Goal: Check status: Check status

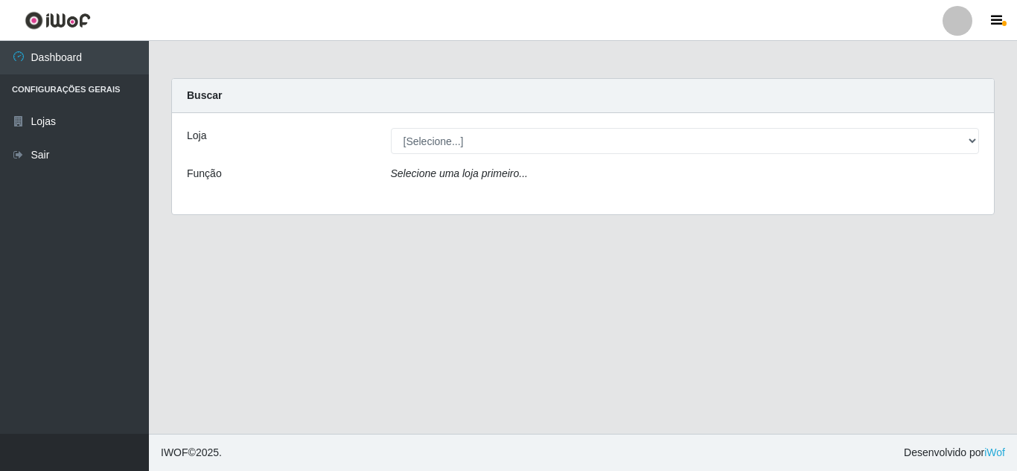
select select "462"
click at [391, 128] on select "[Selecione...] Queiroz [GEOGRAPHIC_DATA] - [GEOGRAPHIC_DATA]" at bounding box center [685, 141] width 589 height 26
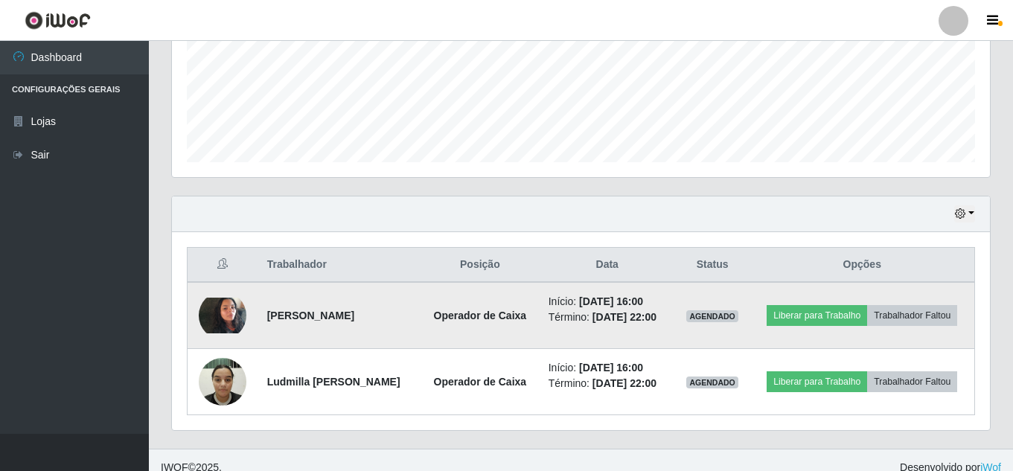
scroll to position [372, 0]
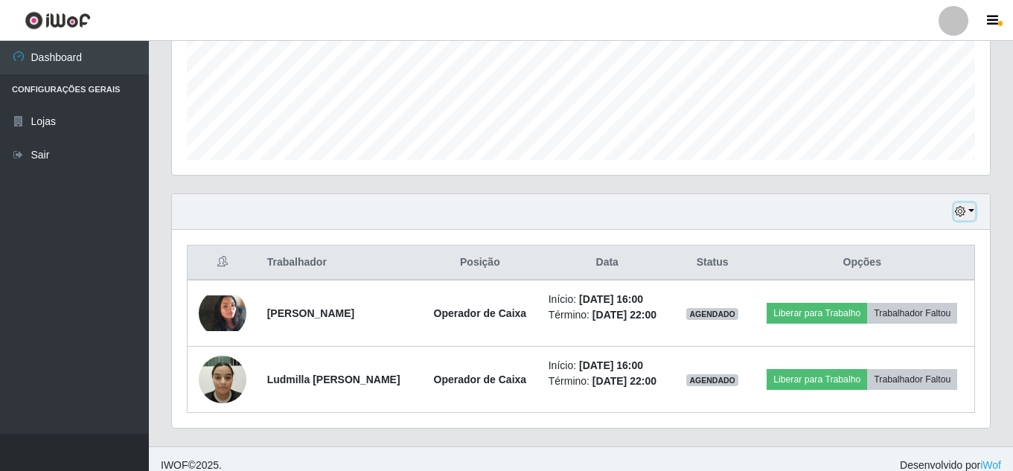
click at [971, 215] on button "button" at bounding box center [965, 211] width 21 height 17
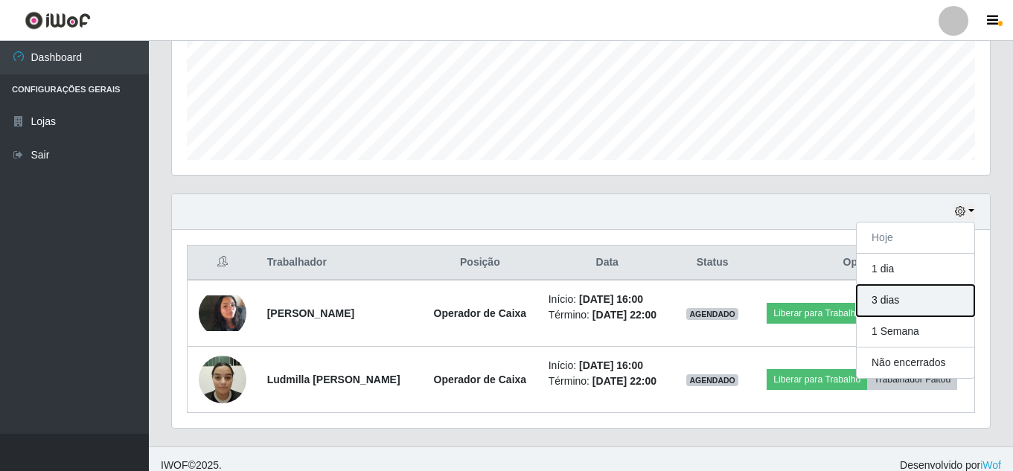
click at [905, 308] on button "3 dias" at bounding box center [916, 300] width 118 height 31
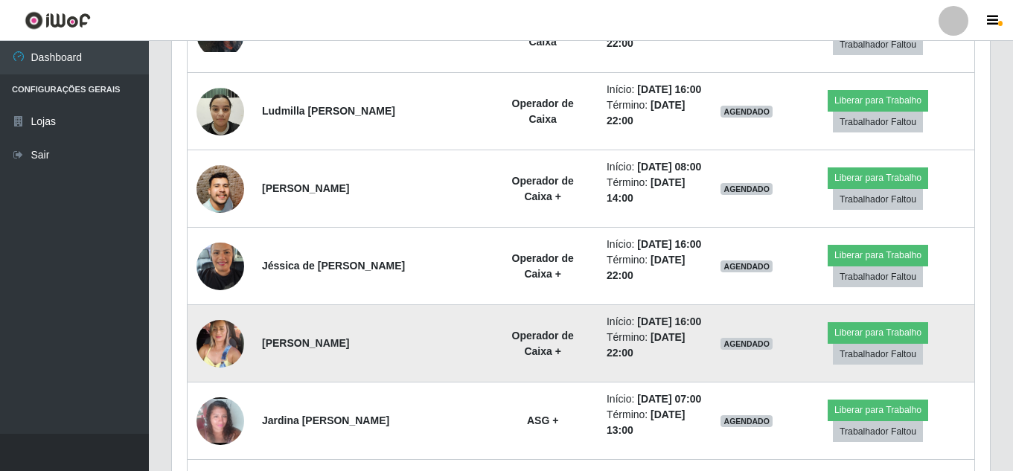
scroll to position [211, 0]
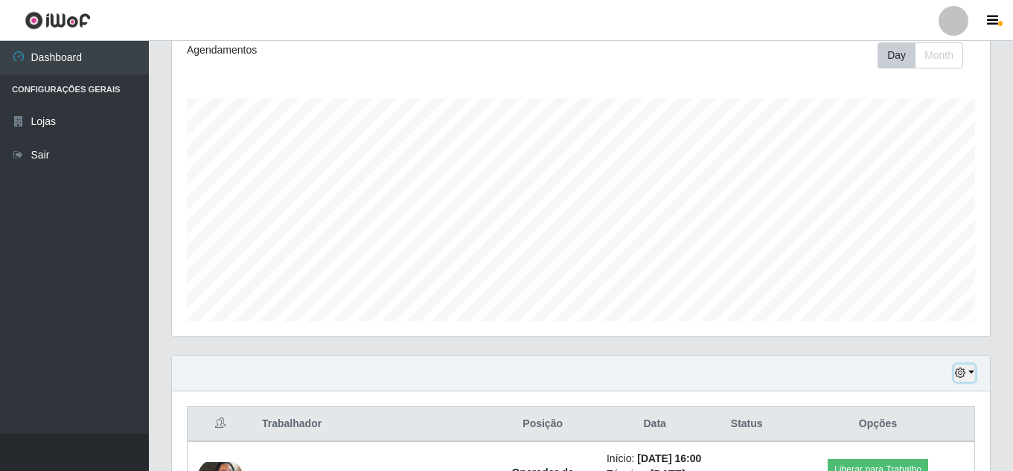
click at [973, 378] on button "button" at bounding box center [965, 373] width 21 height 17
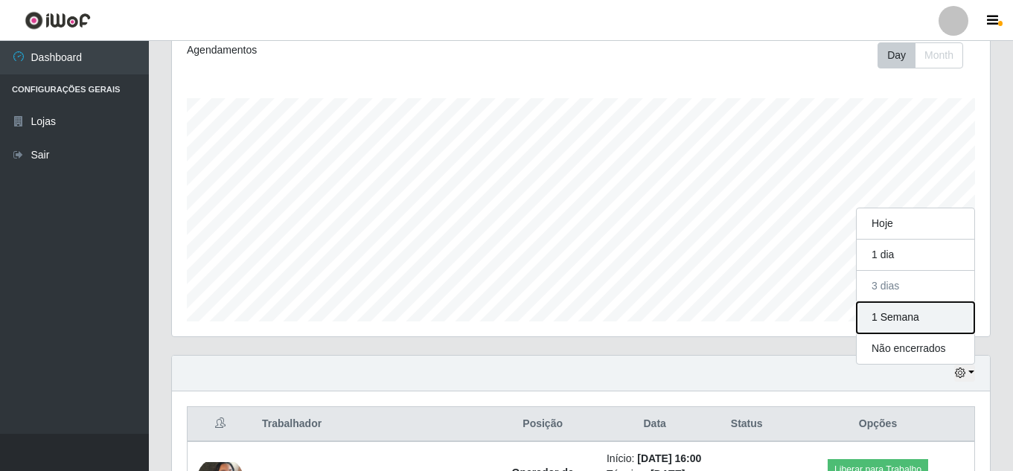
click at [907, 327] on button "1 Semana" at bounding box center [916, 317] width 118 height 31
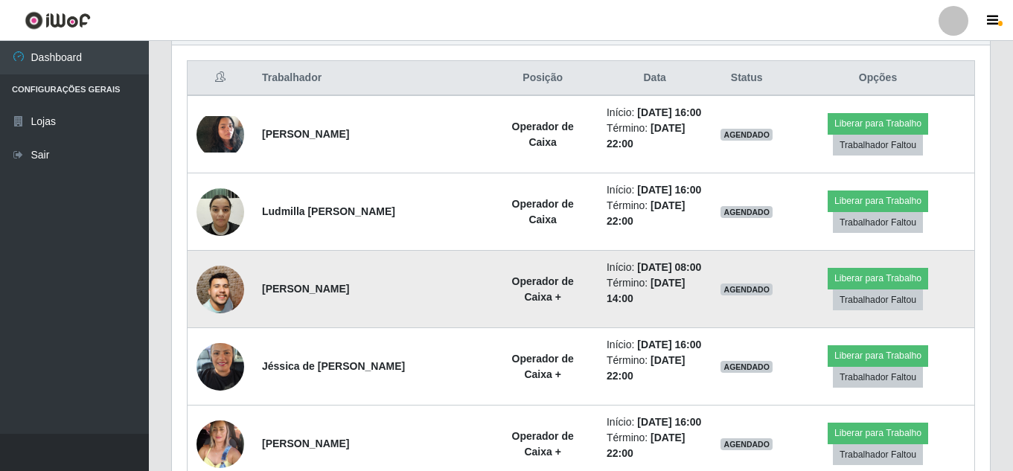
scroll to position [583, 0]
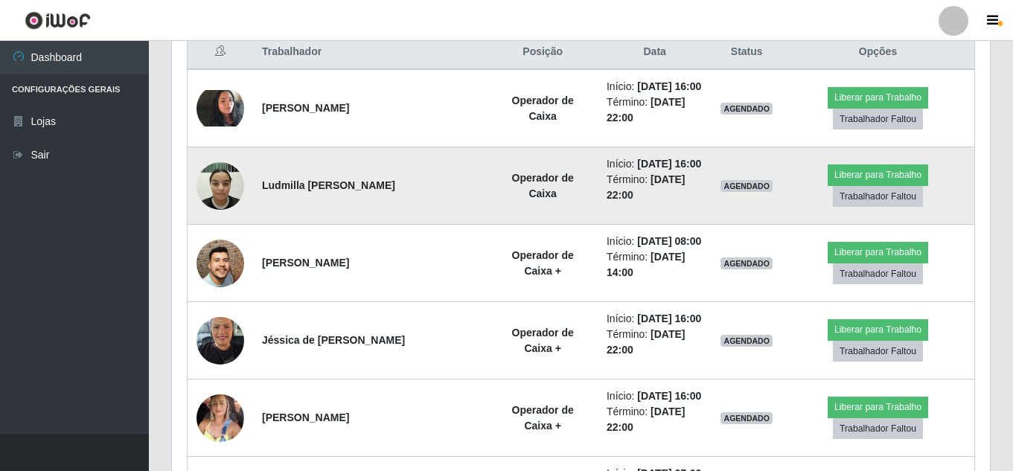
click at [228, 171] on img at bounding box center [221, 185] width 48 height 63
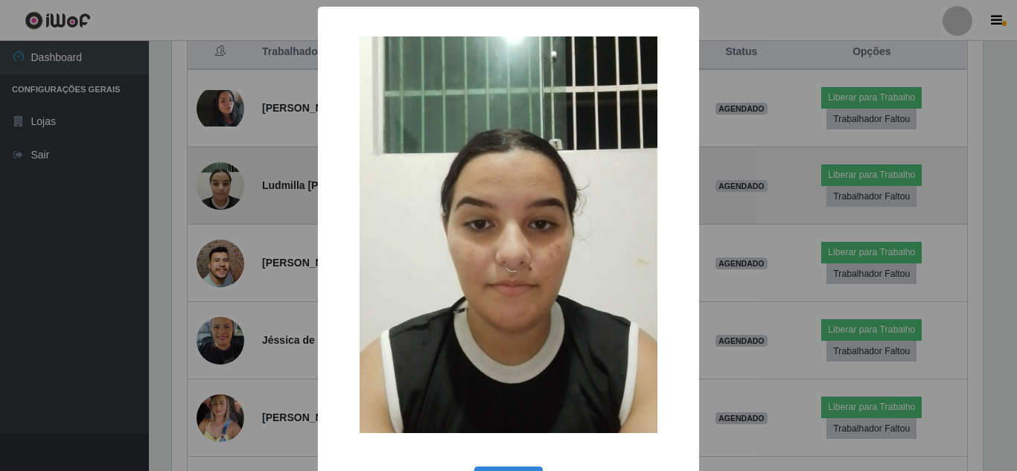
click at [228, 171] on div "× OK Cancel" at bounding box center [508, 235] width 1017 height 471
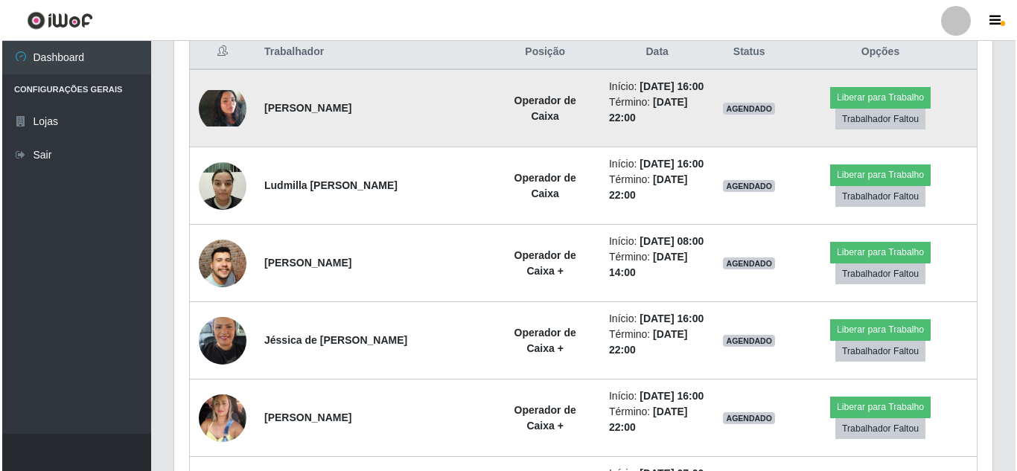
scroll to position [309, 818]
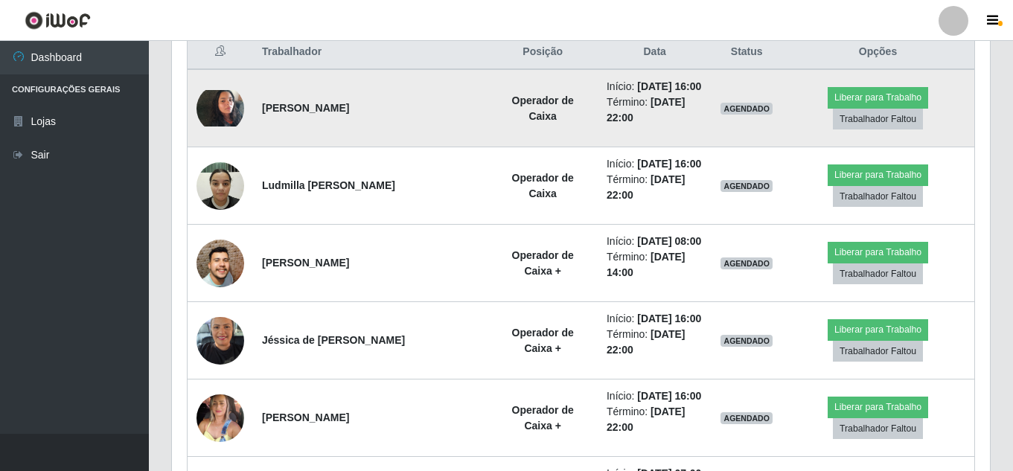
click at [229, 100] on img at bounding box center [221, 108] width 48 height 36
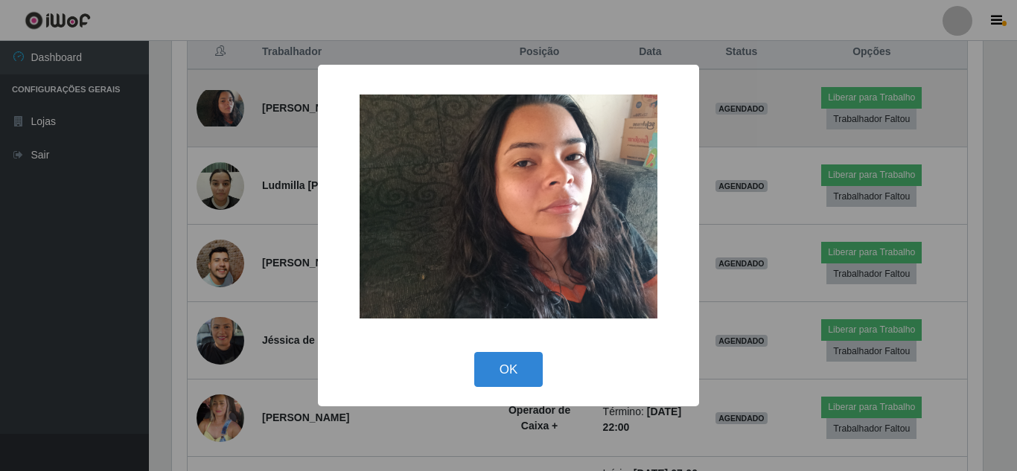
click at [229, 100] on div "× OK Cancel" at bounding box center [508, 235] width 1017 height 471
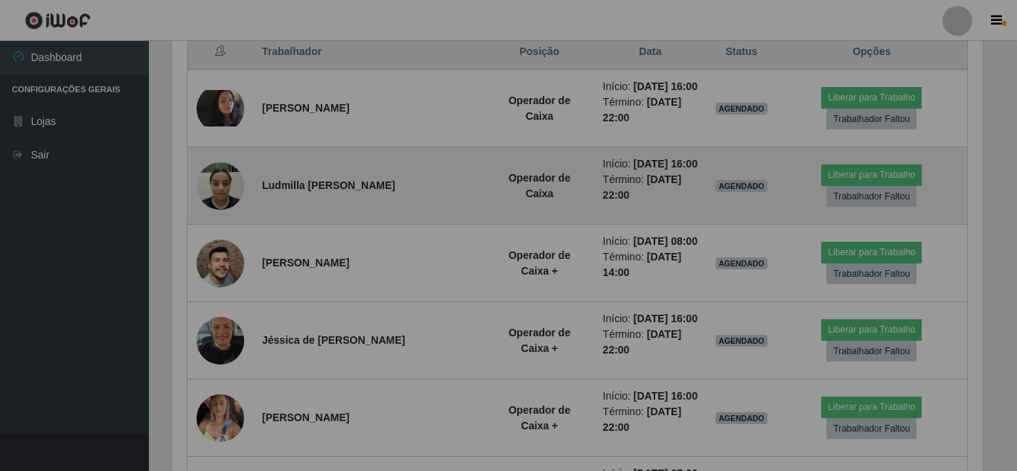
scroll to position [309, 818]
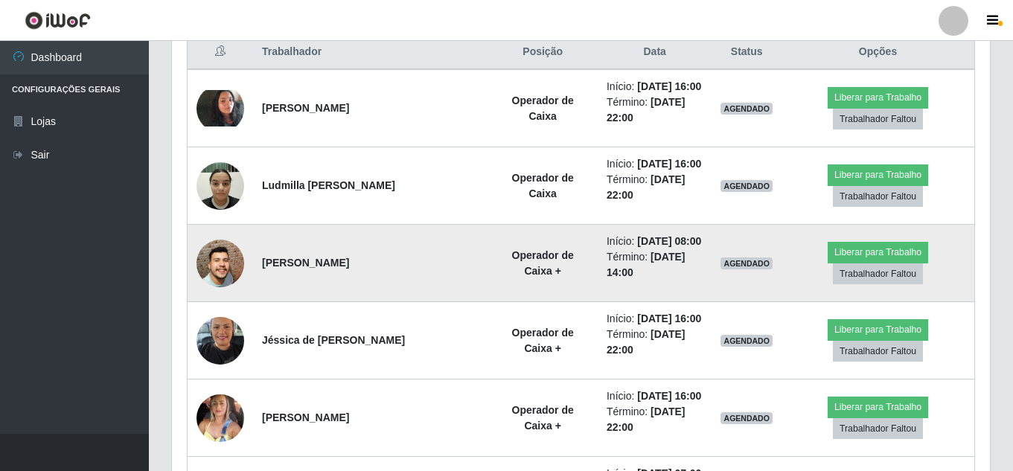
click at [233, 264] on img at bounding box center [221, 263] width 48 height 109
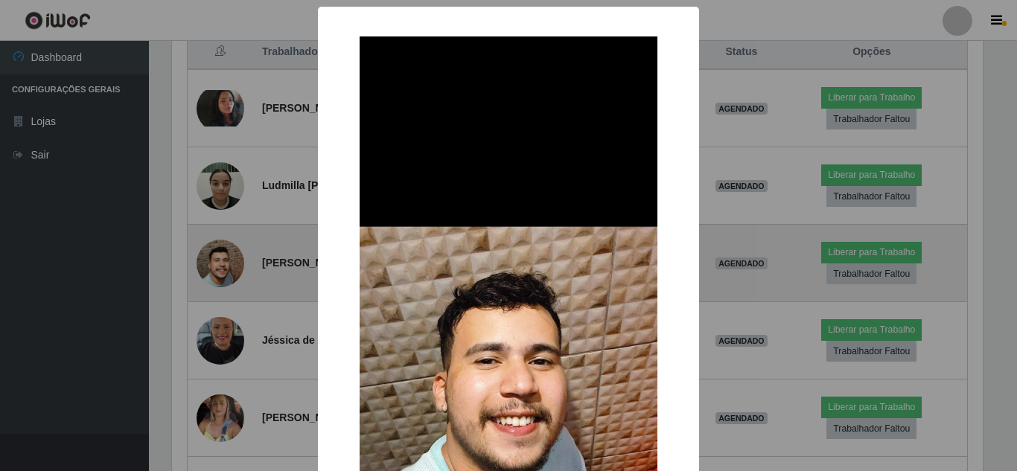
click at [233, 264] on div "× OK Cancel" at bounding box center [508, 235] width 1017 height 471
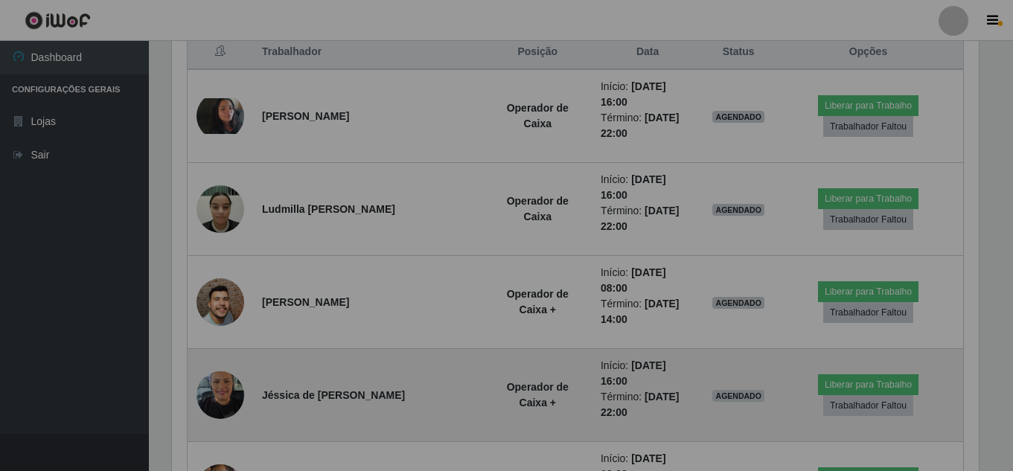
scroll to position [309, 818]
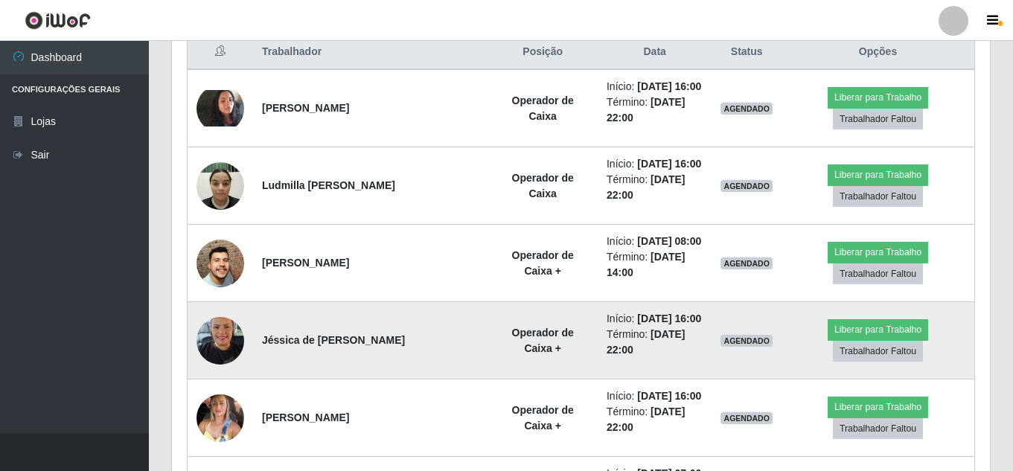
click at [220, 332] on img at bounding box center [221, 340] width 48 height 63
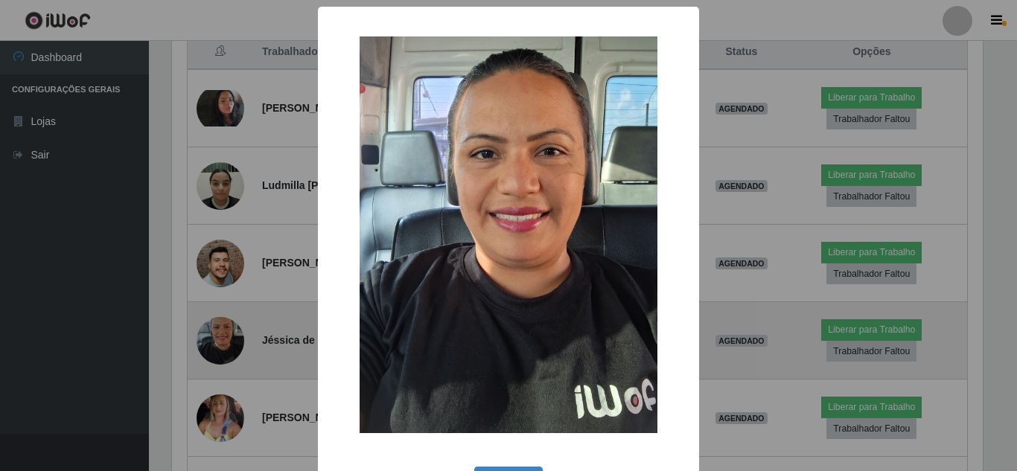
click at [220, 332] on div "× OK Cancel" at bounding box center [508, 235] width 1017 height 471
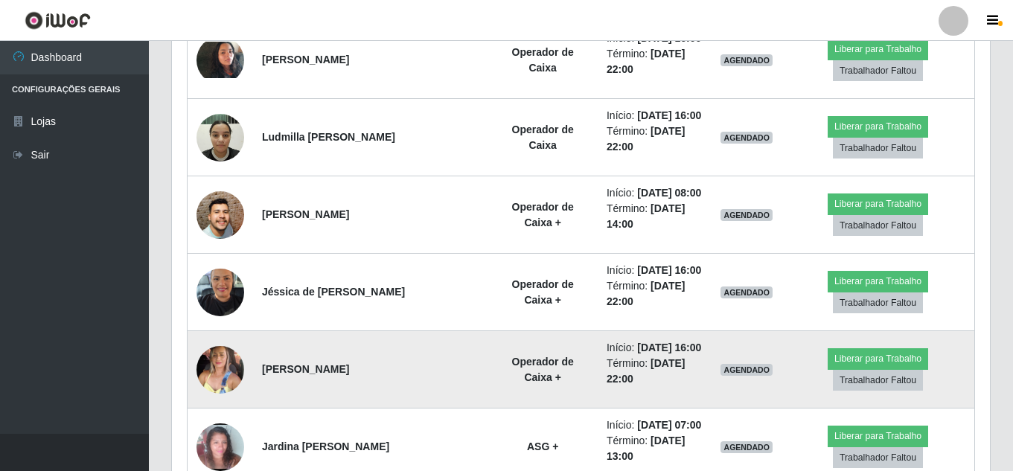
scroll to position [657, 0]
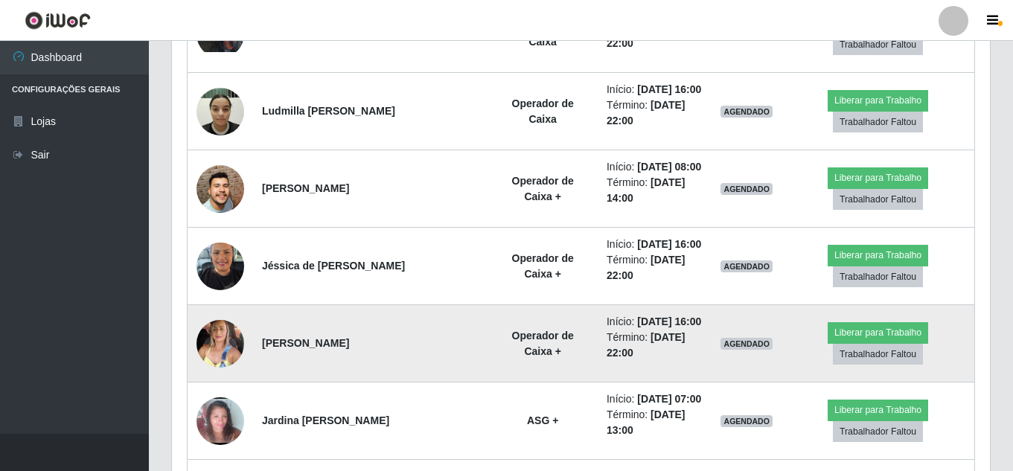
click at [220, 341] on img at bounding box center [221, 344] width 48 height 64
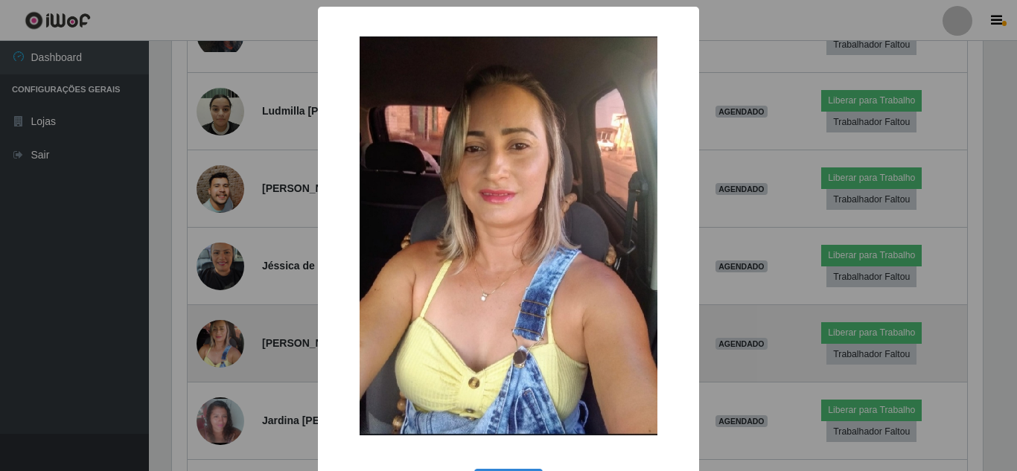
click at [220, 341] on div "× OK Cancel" at bounding box center [508, 235] width 1017 height 471
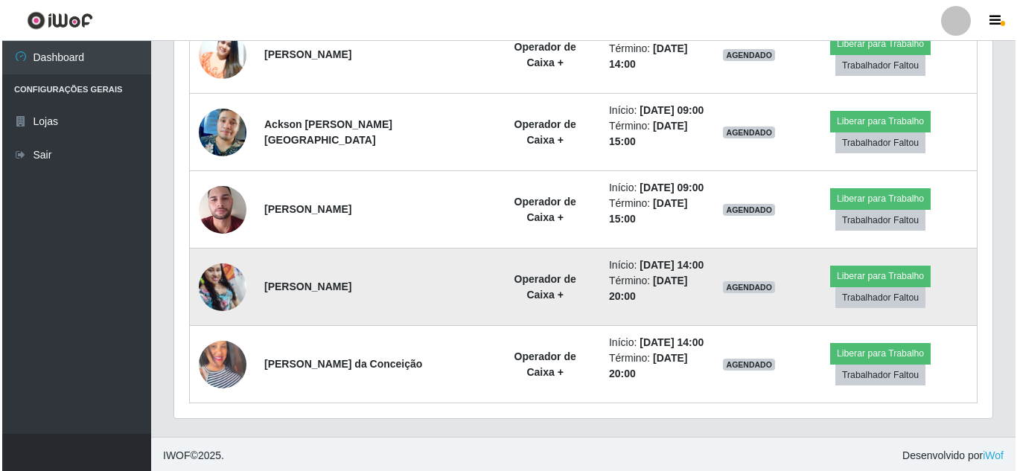
scroll to position [1182, 0]
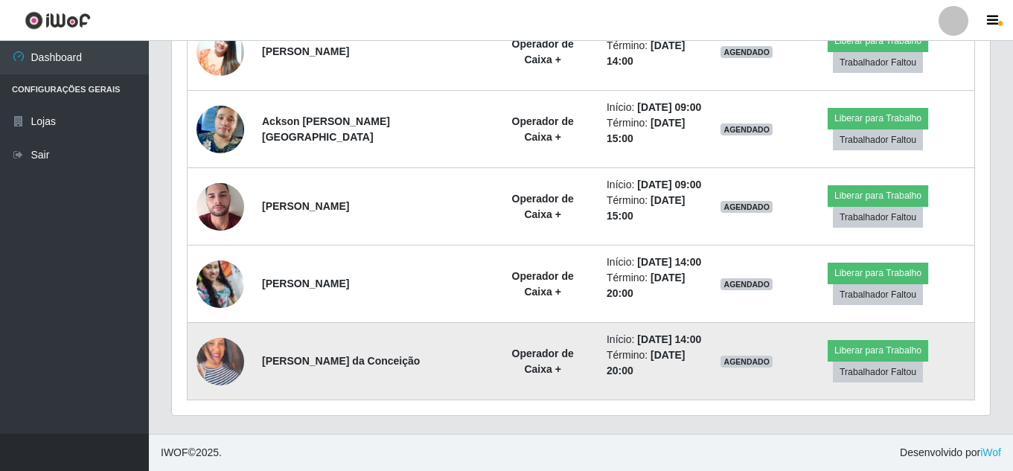
click at [227, 351] on img at bounding box center [221, 361] width 48 height 85
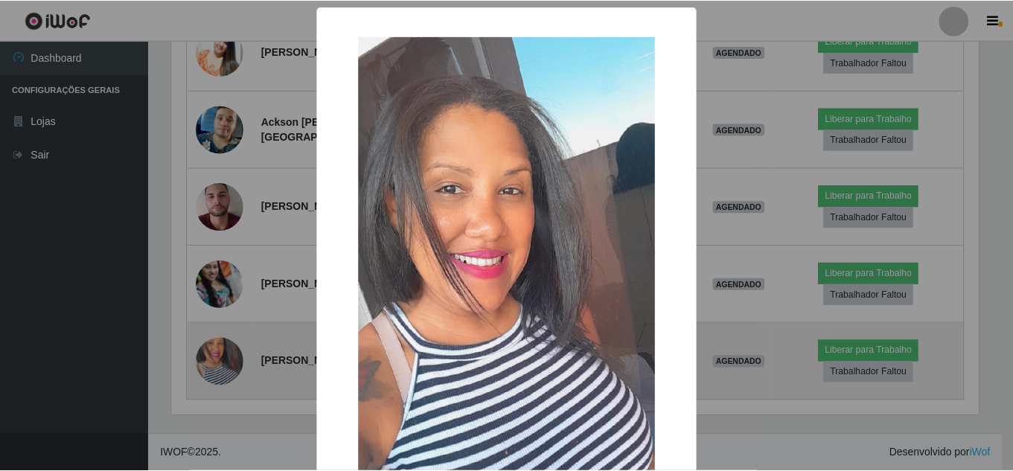
scroll to position [309, 811]
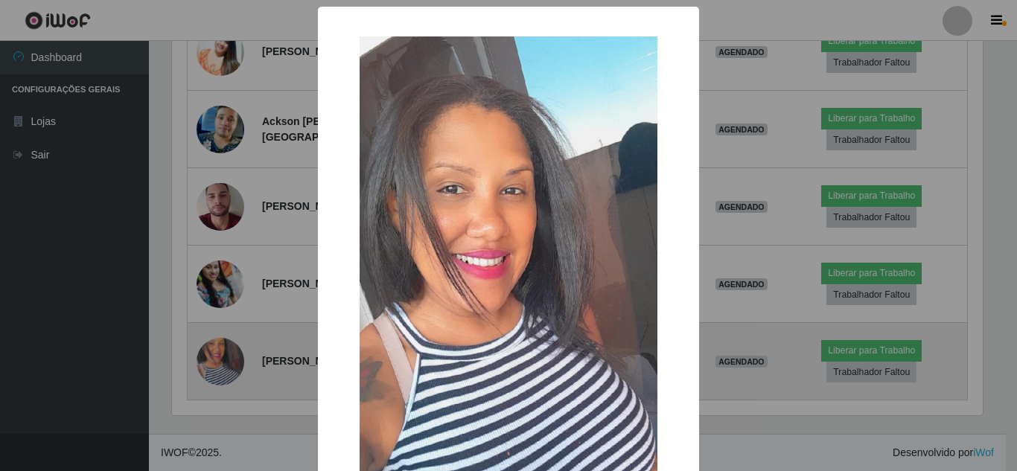
click at [227, 351] on div "× OK Cancel" at bounding box center [508, 235] width 1017 height 471
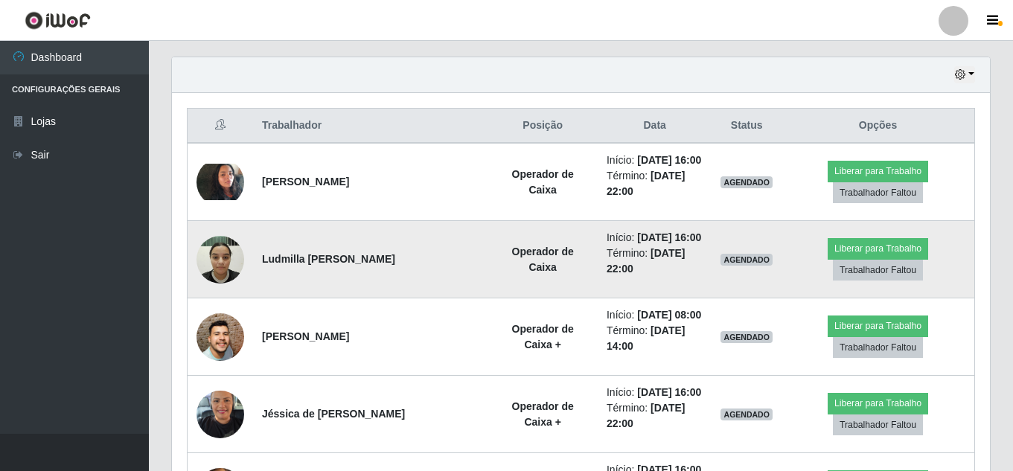
scroll to position [512, 0]
